Goal: Task Accomplishment & Management: Manage account settings

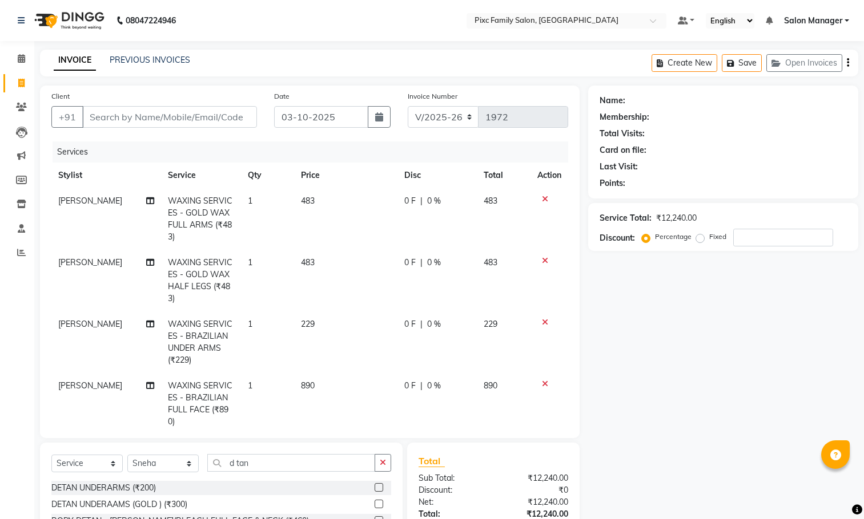
select select "3509"
select select "service"
select select "91662"
click at [241, 114] on input "Client" at bounding box center [169, 117] width 175 height 22
type input "9"
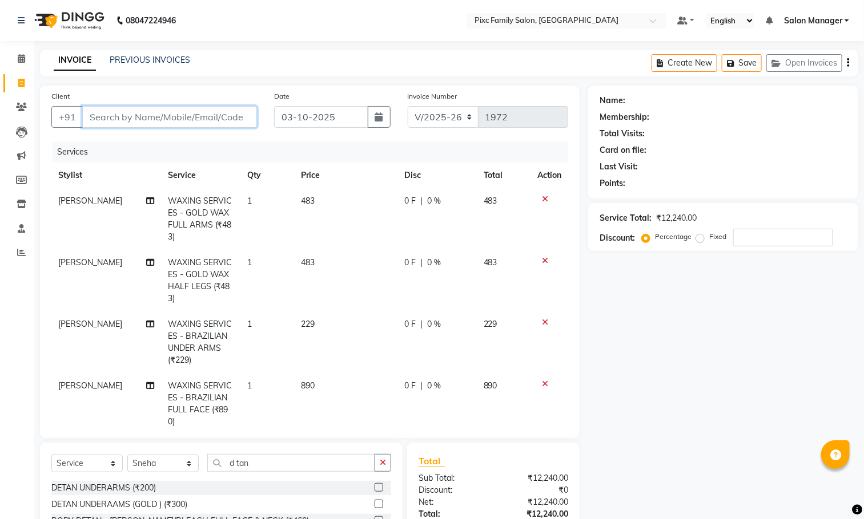
type input "0"
type input "9986380863"
click at [241, 114] on span "Add Client" at bounding box center [227, 116] width 45 height 11
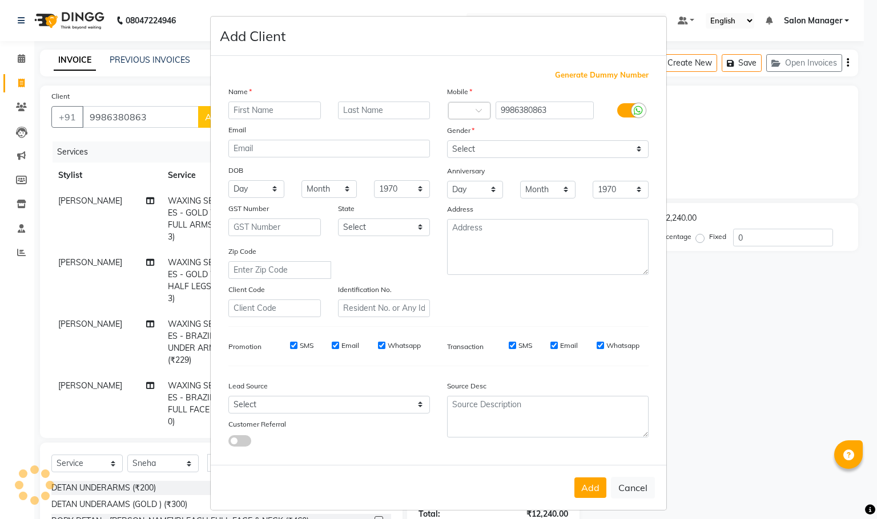
click at [298, 111] on input "text" at bounding box center [274, 111] width 92 height 18
type input "[PERSON_NAME]"
click at [466, 147] on select "Select [DEMOGRAPHIC_DATA] [DEMOGRAPHIC_DATA] Other Prefer Not To Say" at bounding box center [548, 149] width 202 height 18
select select "[DEMOGRAPHIC_DATA]"
click at [447, 140] on select "Select [DEMOGRAPHIC_DATA] [DEMOGRAPHIC_DATA] Other Prefer Not To Say" at bounding box center [548, 149] width 202 height 18
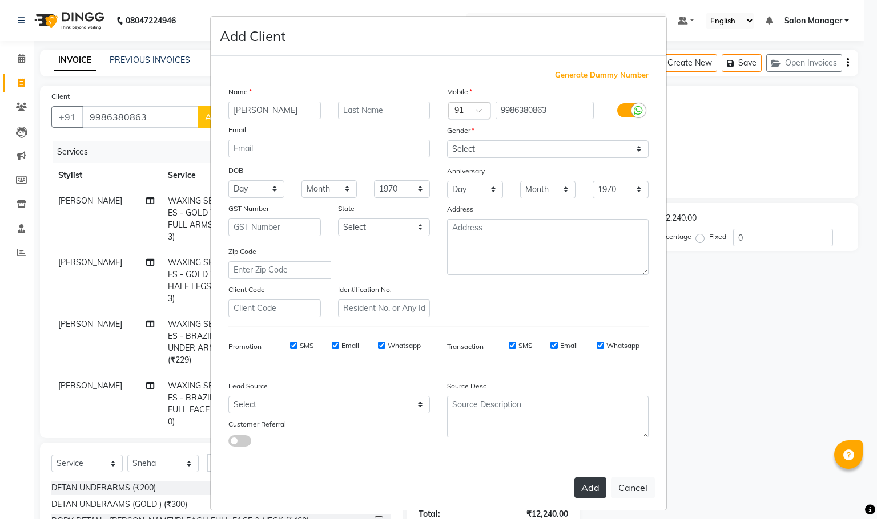
click at [586, 488] on button "Add" at bounding box center [590, 488] width 32 height 21
select select
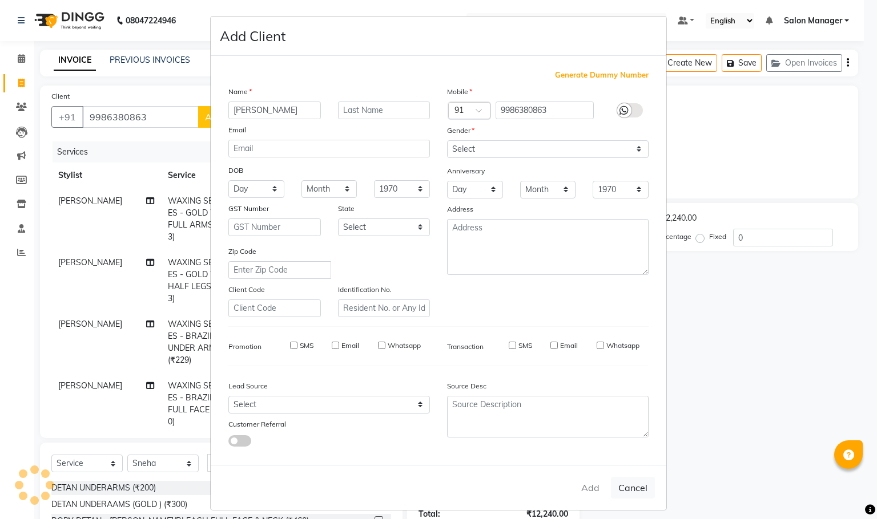
select select
checkbox input "false"
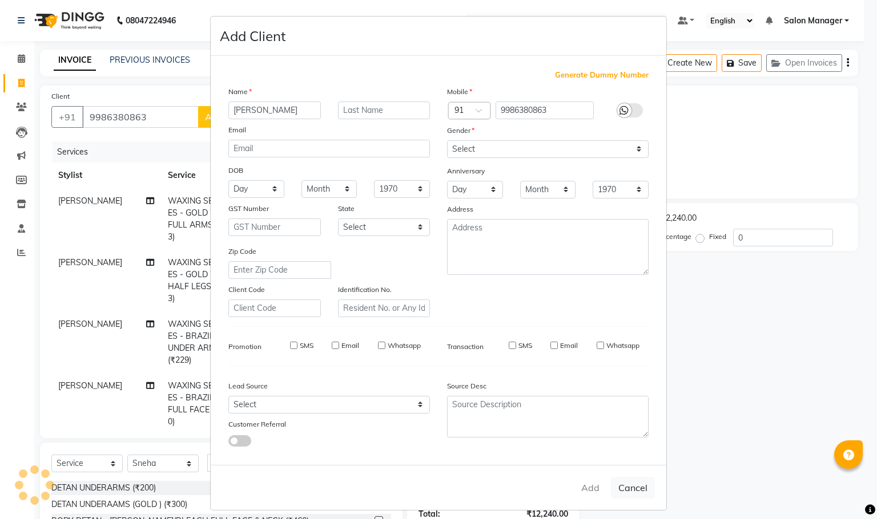
checkbox input "false"
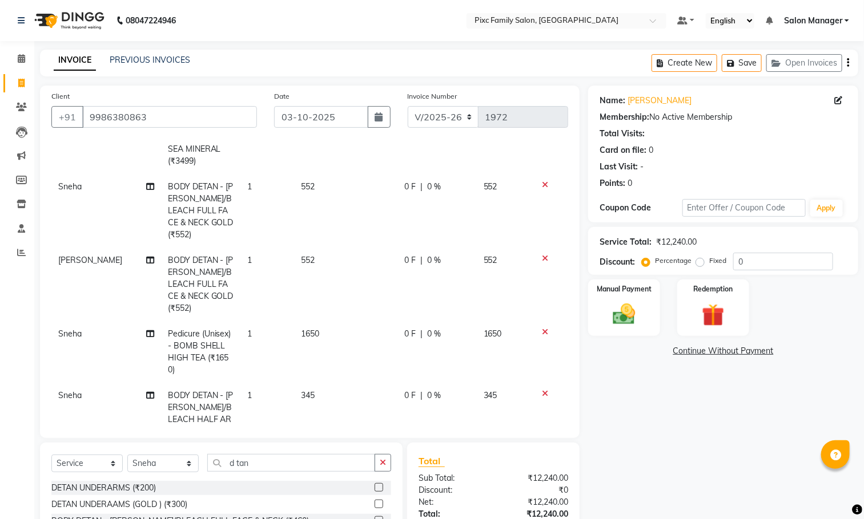
scroll to position [401, 0]
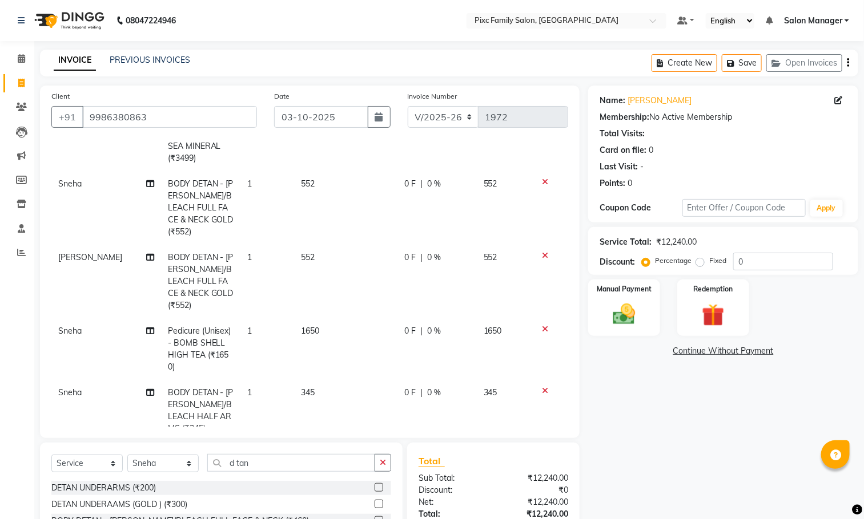
click at [537, 387] on div at bounding box center [549, 391] width 24 height 8
click at [542, 387] on icon at bounding box center [545, 391] width 6 height 8
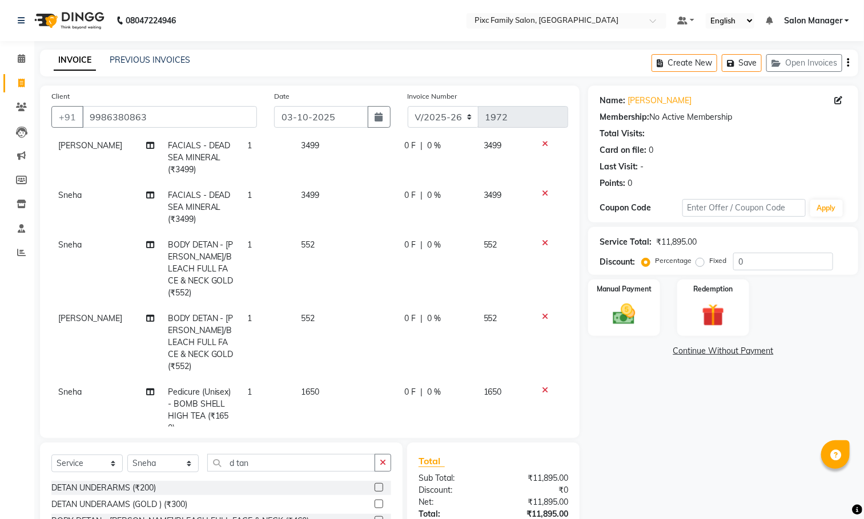
scroll to position [339, 0]
click at [384, 459] on icon "button" at bounding box center [383, 463] width 6 height 8
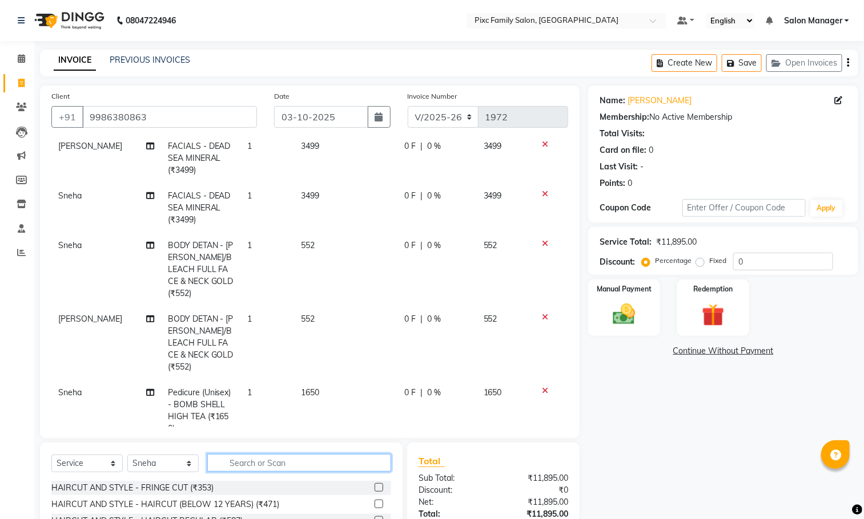
click at [381, 461] on input "text" at bounding box center [299, 463] width 184 height 18
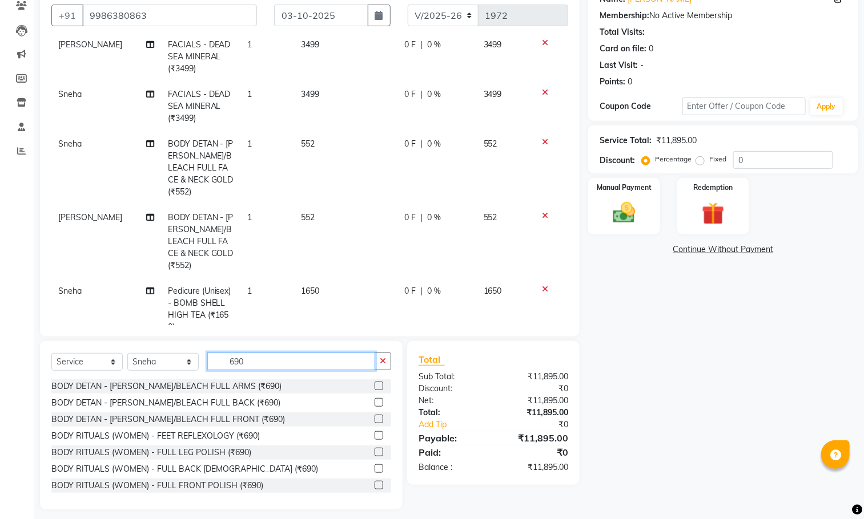
scroll to position [110, 0]
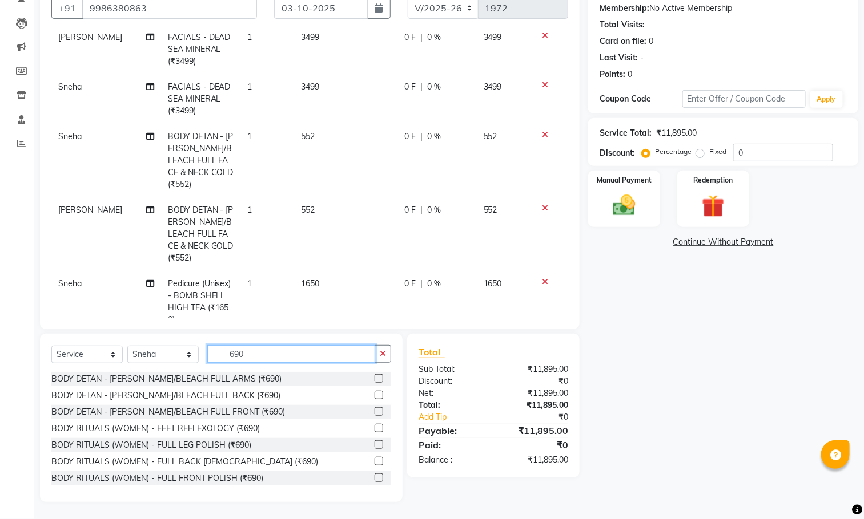
type input "690"
click at [374, 381] on label at bounding box center [378, 378] width 9 height 9
click at [374, 381] on input "checkbox" at bounding box center [377, 379] width 7 height 7
checkbox input "false"
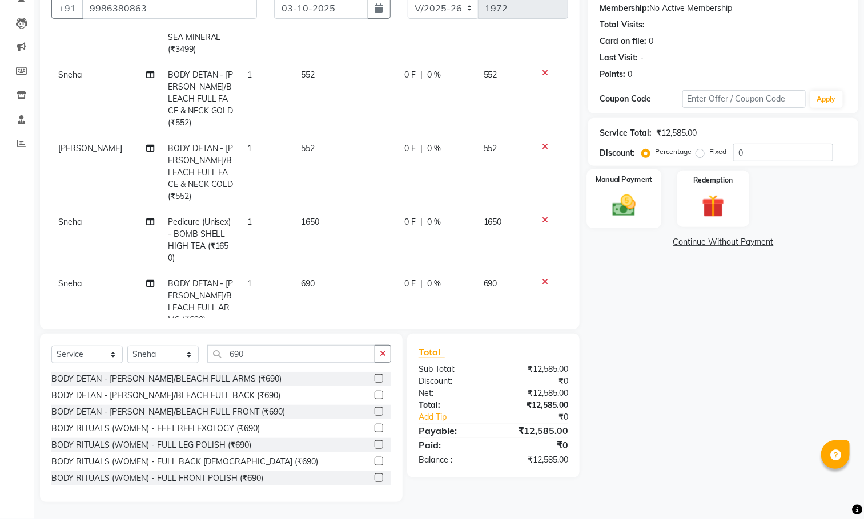
click at [646, 199] on div "Manual Payment" at bounding box center [624, 199] width 75 height 59
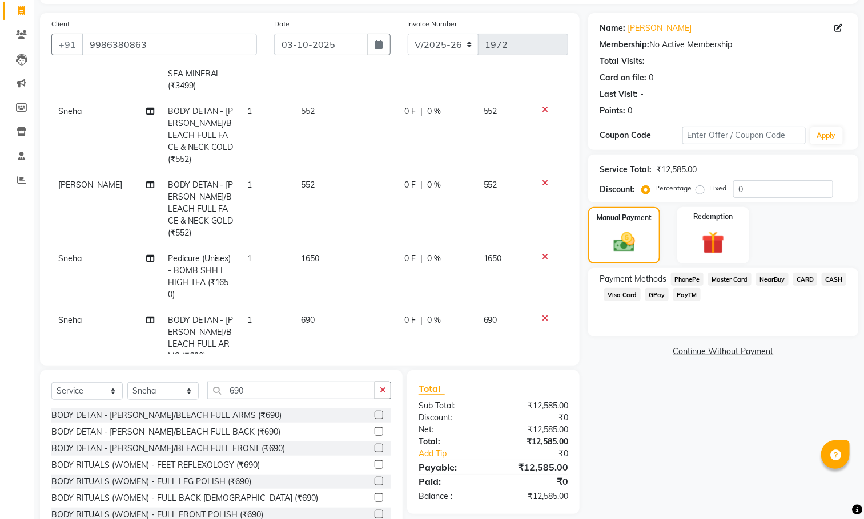
scroll to position [110, 0]
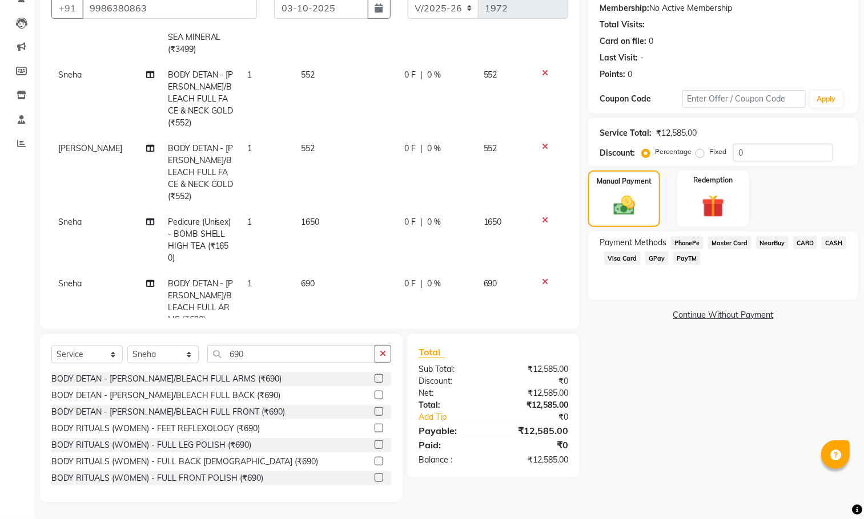
click at [812, 244] on span "CARD" at bounding box center [805, 242] width 25 height 13
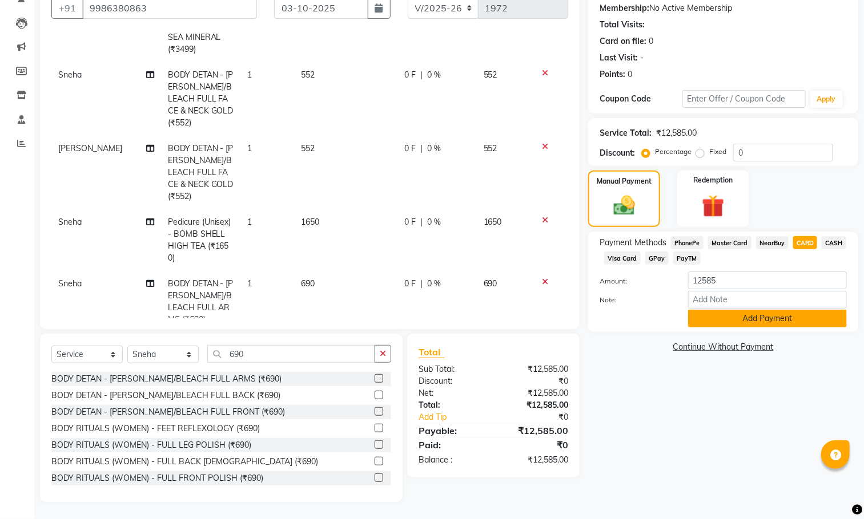
click at [797, 319] on button "Add Payment" at bounding box center [767, 319] width 159 height 18
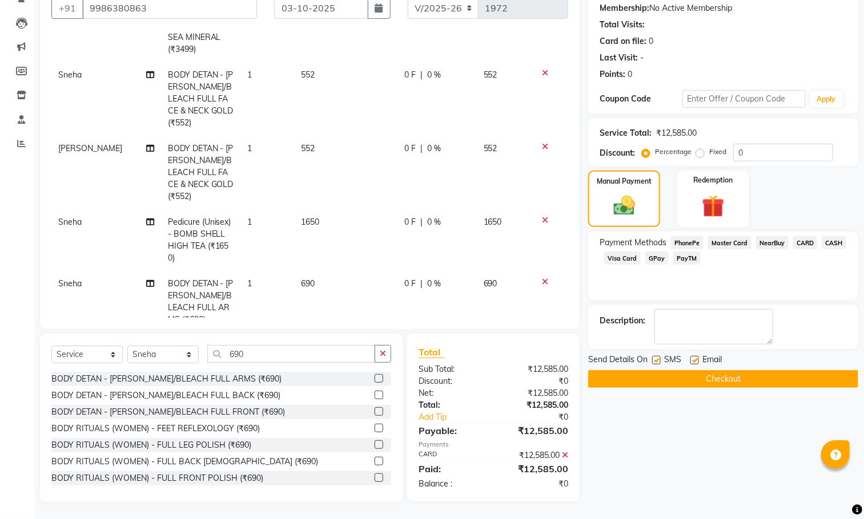
click at [699, 243] on span "PhonePe" at bounding box center [687, 242] width 33 height 13
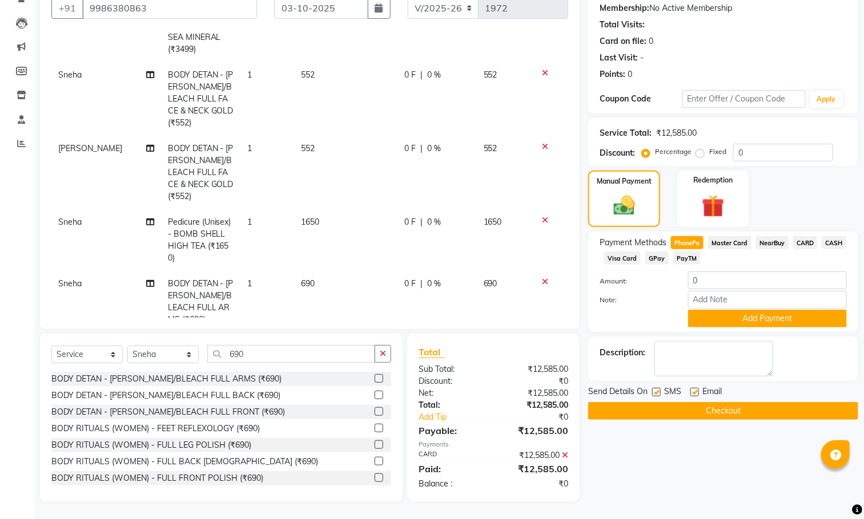
click at [565, 456] on icon at bounding box center [565, 456] width 6 height 8
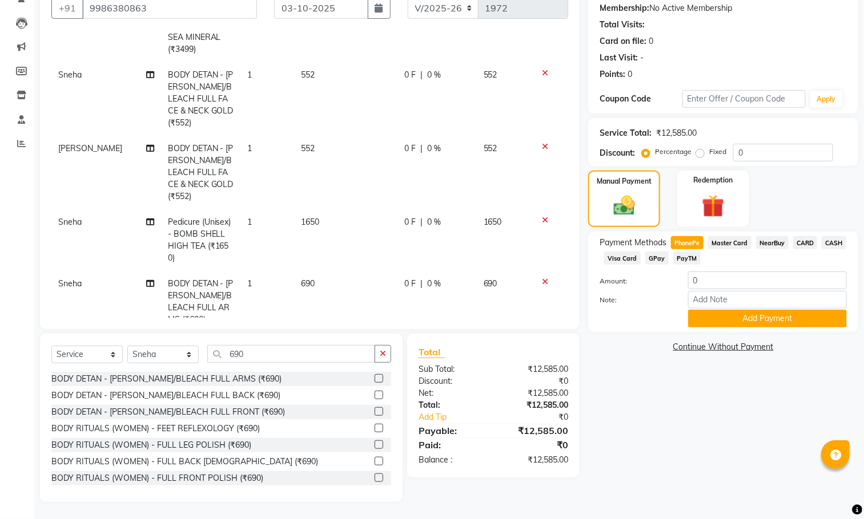
click at [684, 239] on span "PhonePe" at bounding box center [687, 242] width 33 height 13
type input "12585"
click at [764, 312] on button "Add Payment" at bounding box center [767, 319] width 159 height 18
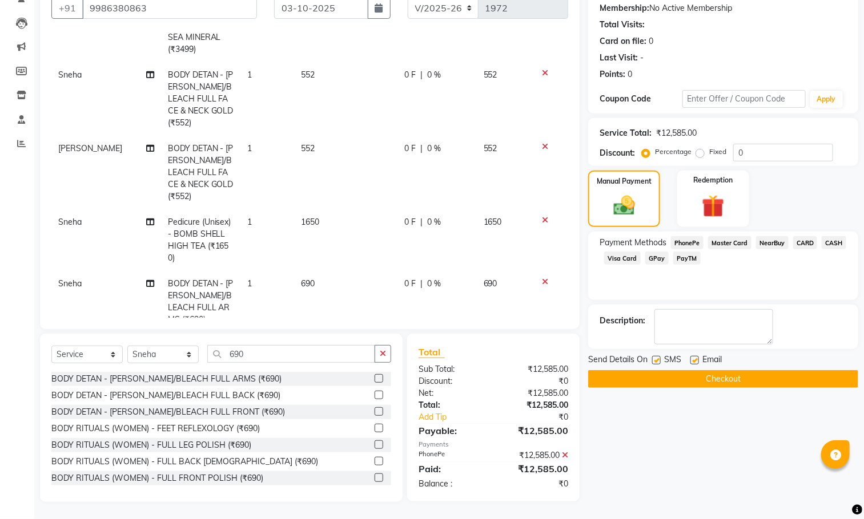
click at [670, 388] on button "Checkout" at bounding box center [723, 379] width 270 height 18
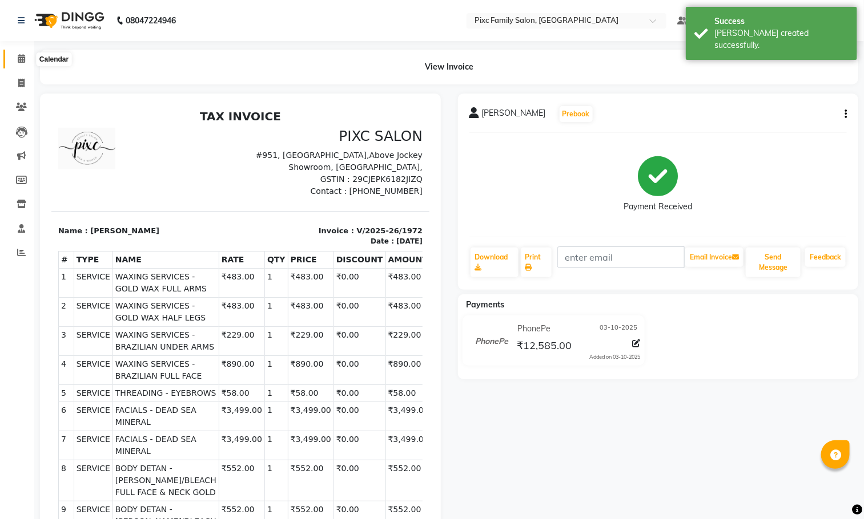
click at [21, 55] on icon at bounding box center [21, 58] width 7 height 9
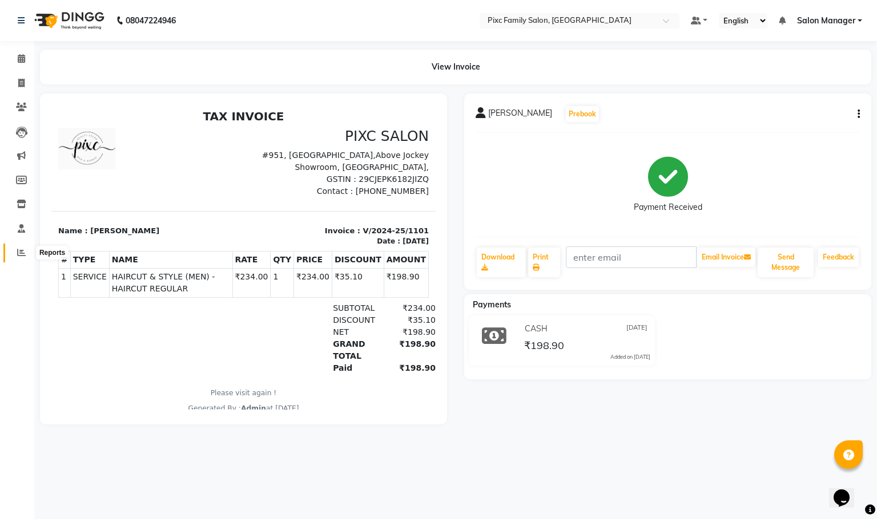
click at [18, 259] on span at bounding box center [21, 253] width 20 height 13
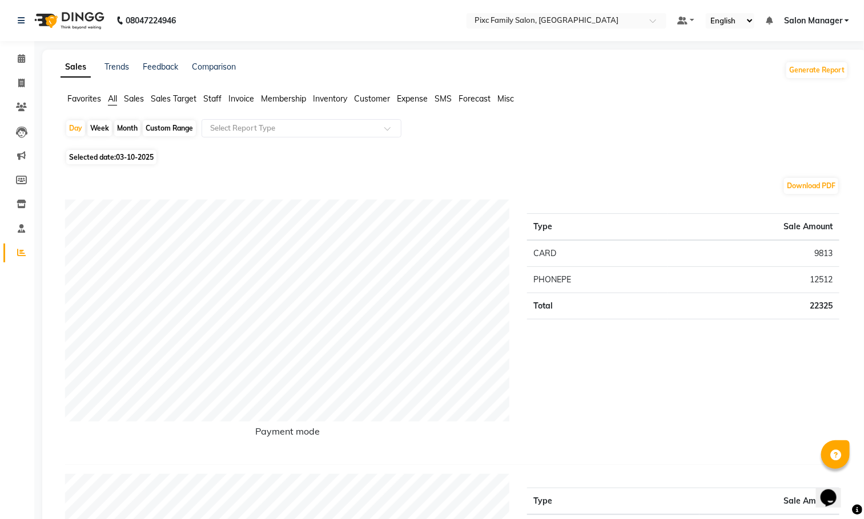
click at [206, 95] on span "Staff" at bounding box center [212, 99] width 18 height 10
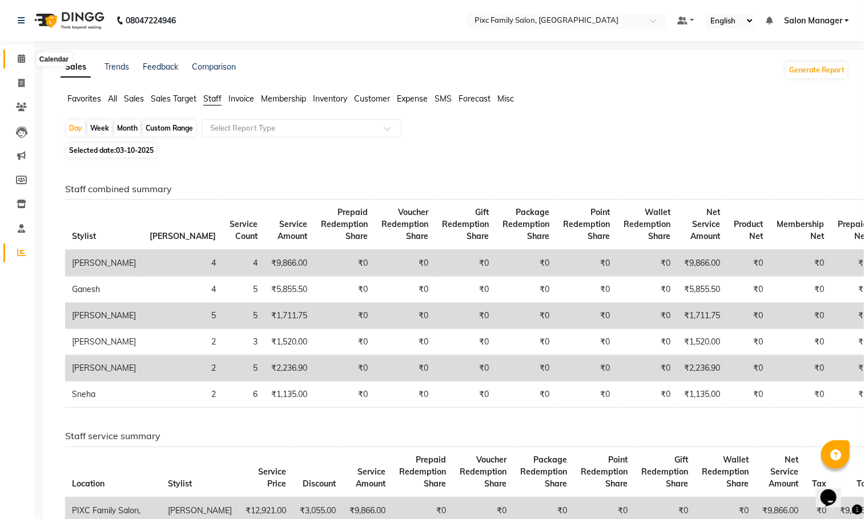
click at [31, 63] on span at bounding box center [21, 59] width 20 height 13
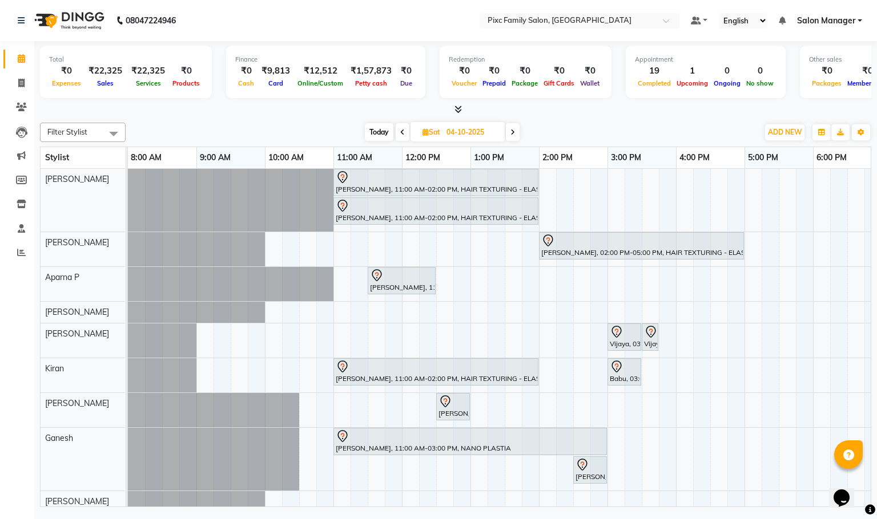
click at [377, 137] on span "Today" at bounding box center [379, 132] width 29 height 18
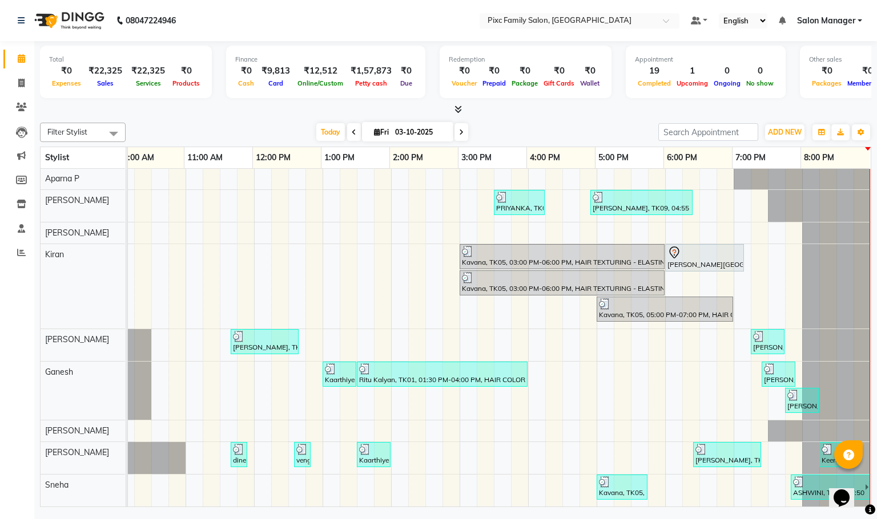
scroll to position [98, 92]
click at [456, 134] on span at bounding box center [461, 132] width 14 height 18
type input "04-10-2025"
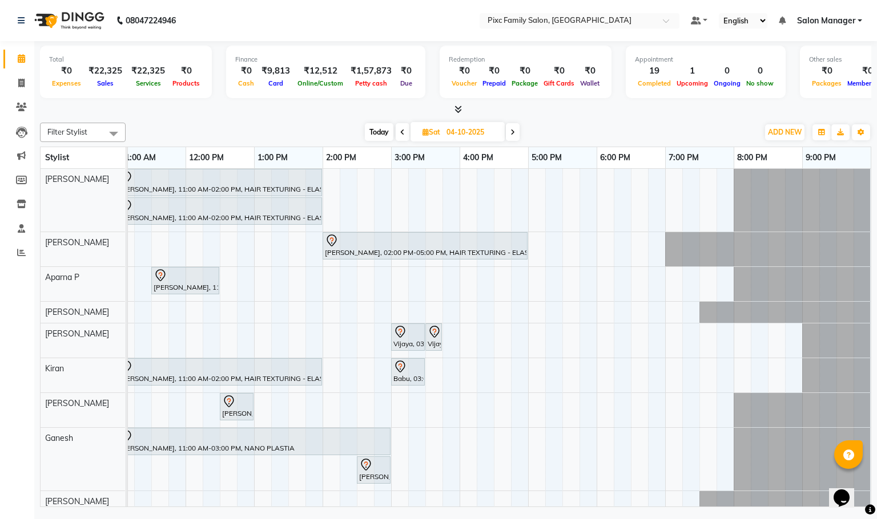
scroll to position [0, 132]
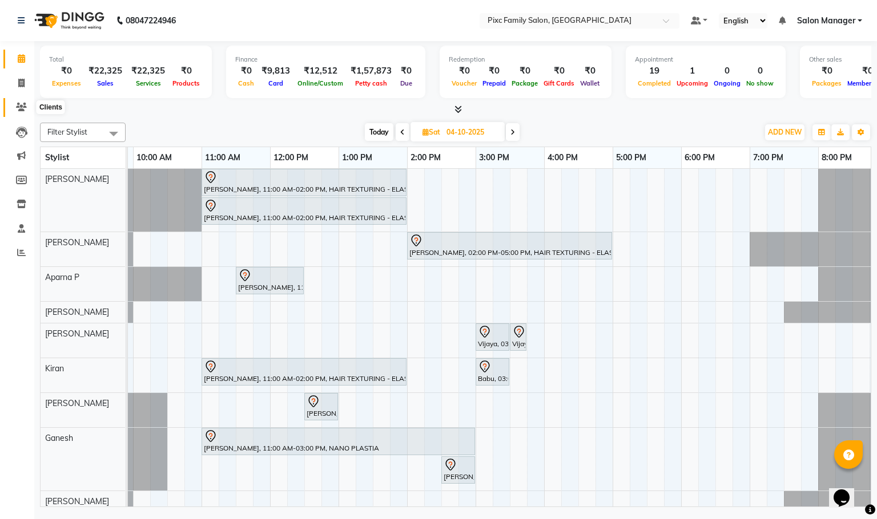
click at [19, 108] on icon at bounding box center [21, 107] width 11 height 9
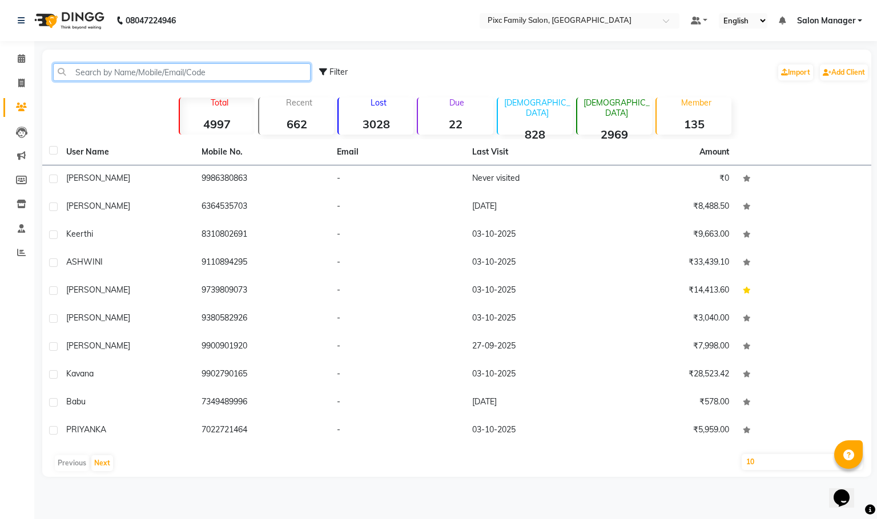
click at [198, 69] on input "text" at bounding box center [181, 72] width 257 height 18
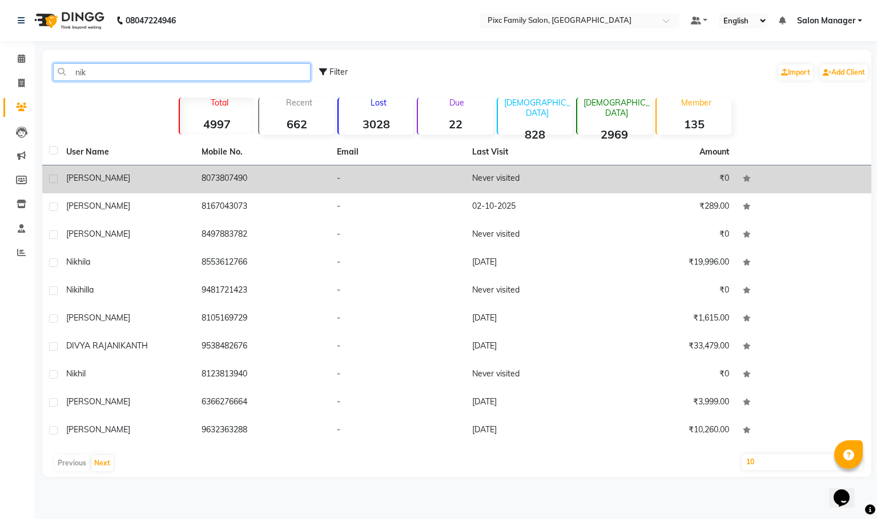
type input "nik"
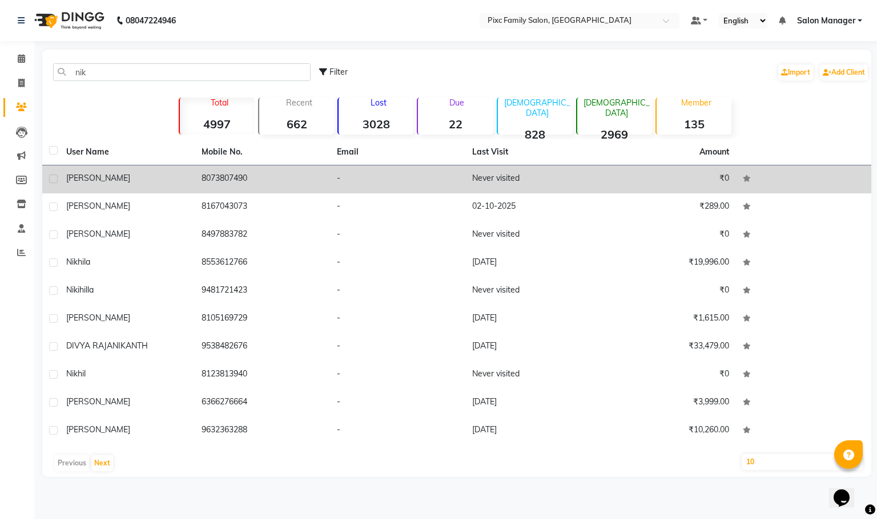
click at [239, 182] on td "8073807490" at bounding box center [262, 180] width 135 height 28
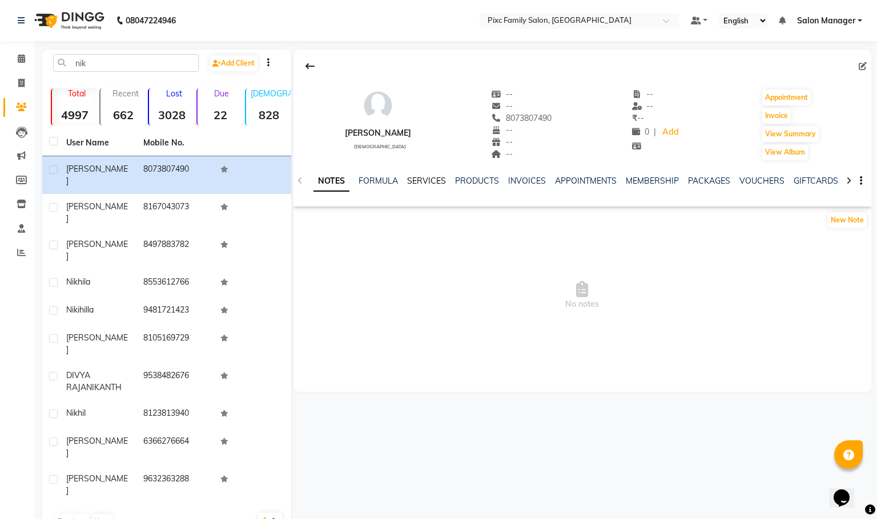
click at [424, 180] on link "SERVICES" at bounding box center [426, 181] width 39 height 10
click at [23, 48] on li "Calendar" at bounding box center [17, 59] width 34 height 25
click at [18, 58] on icon at bounding box center [21, 58] width 7 height 9
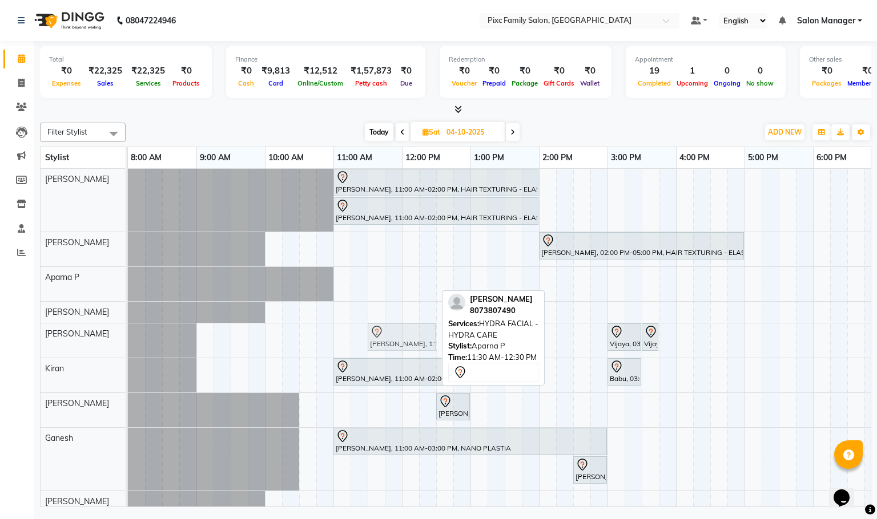
drag, startPoint x: 398, startPoint y: 278, endPoint x: 396, endPoint y: 329, distance: 51.4
click at [396, 329] on tbody "BHAVYA, 11:00 AM-02:00 PM, HAIR TEXTURING - ELASTIN / BOTOX (L) Kavananull, 11:…" at bounding box center [607, 369] width 959 height 400
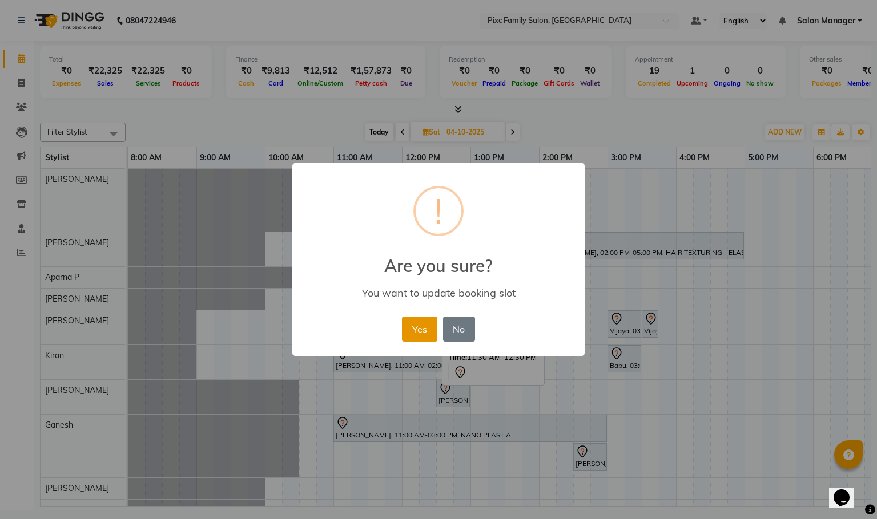
click at [418, 329] on button "Yes" at bounding box center [419, 329] width 35 height 25
